Goal: Find specific page/section: Find specific page/section

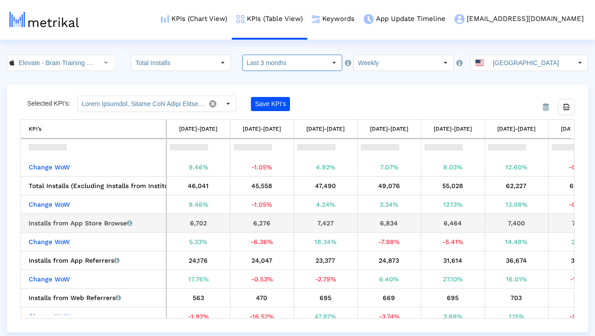
scroll to position [34, 0]
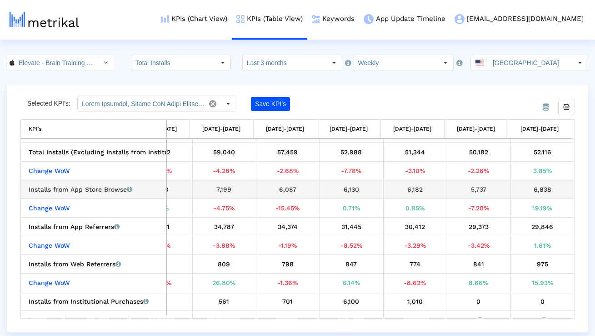
drag, startPoint x: 549, startPoint y: 188, endPoint x: 529, endPoint y: 188, distance: 20.5
click at [529, 188] on div "6,838" at bounding box center [542, 189] width 57 height 12
drag, startPoint x: 489, startPoint y: 187, endPoint x: 457, endPoint y: 187, distance: 31.8
click at [458, 187] on div "5,737" at bounding box center [479, 189] width 57 height 12
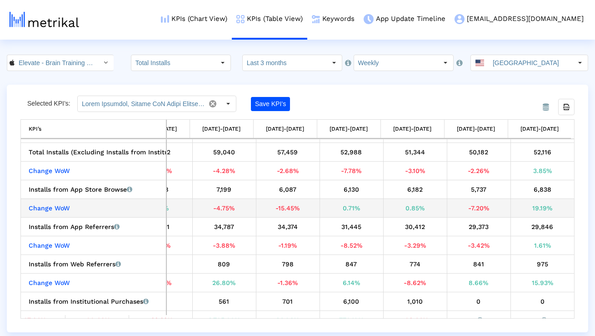
drag, startPoint x: 548, startPoint y: 210, endPoint x: 526, endPoint y: 209, distance: 21.8
click at [526, 209] on div "19.19%" at bounding box center [542, 208] width 57 height 12
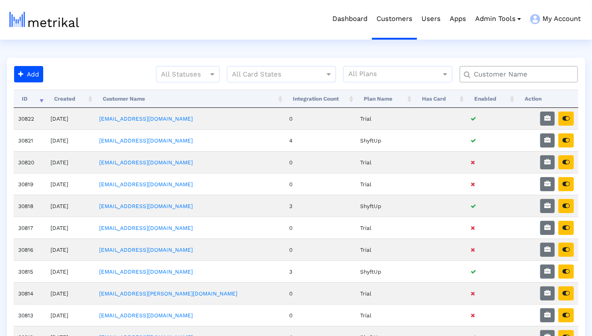
click at [491, 76] on input "text" at bounding box center [521, 75] width 107 height 10
type input "elevate"
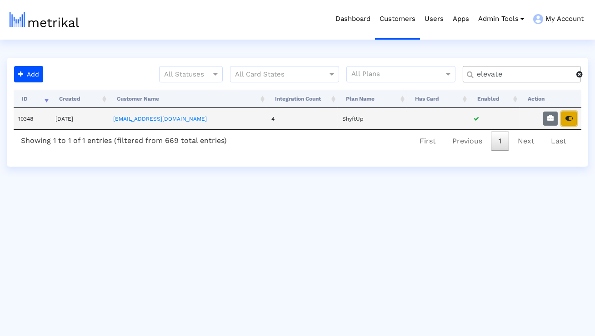
click at [566, 117] on icon "button" at bounding box center [569, 118] width 7 height 6
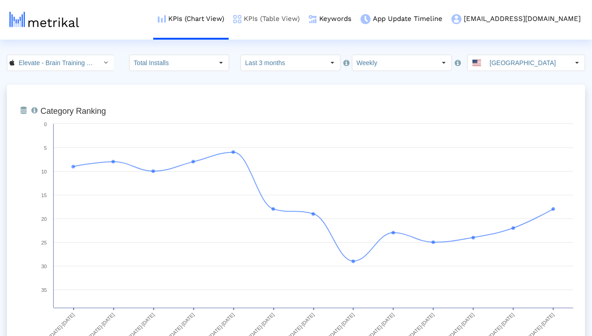
click at [297, 16] on link "KPIs (Table View)" at bounding box center [267, 19] width 76 height 38
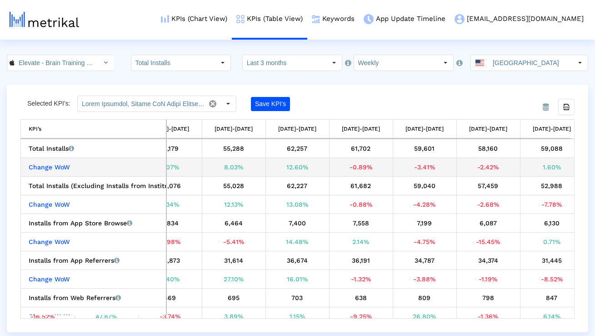
scroll to position [0, 423]
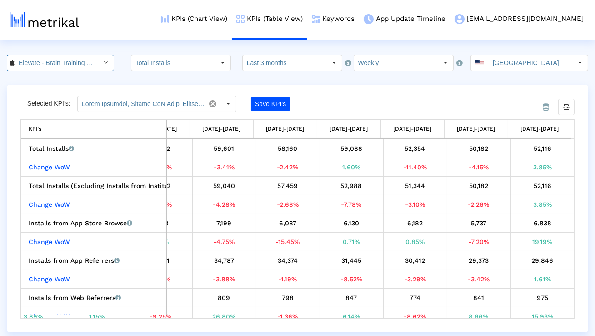
click at [67, 59] on input "Elevate - Brain Training Games < 875063456 >" at bounding box center [56, 62] width 82 height 15
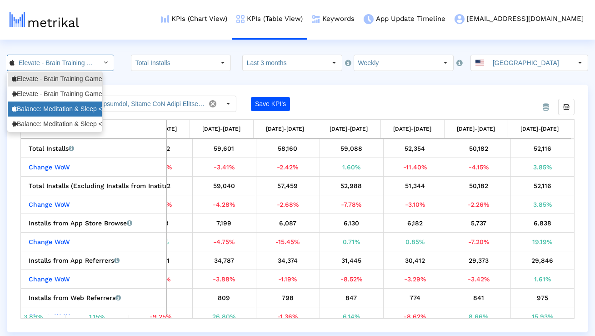
click at [55, 106] on div "Balance: Meditation & Sleep <1361356590>" at bounding box center [55, 109] width 86 height 9
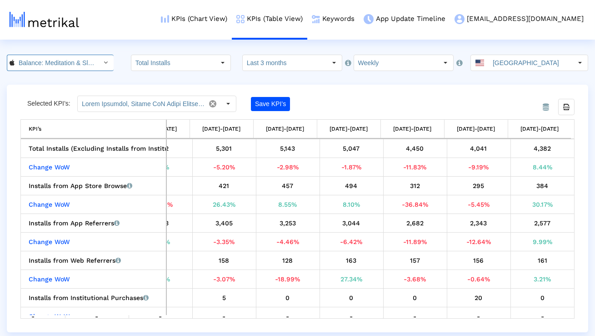
scroll to position [0, 62]
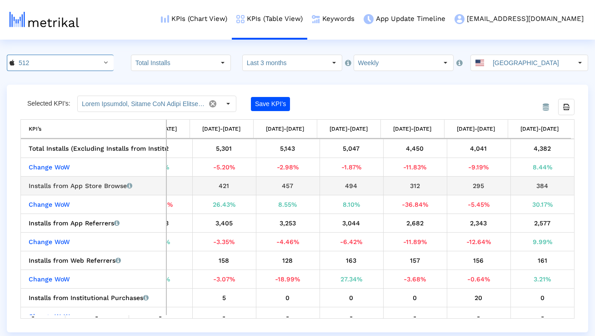
click at [102, 187] on div "Installs from App Store Browse Installs that the app received from App Store Br…" at bounding box center [96, 186] width 134 height 12
